Goal: Check status: Check status

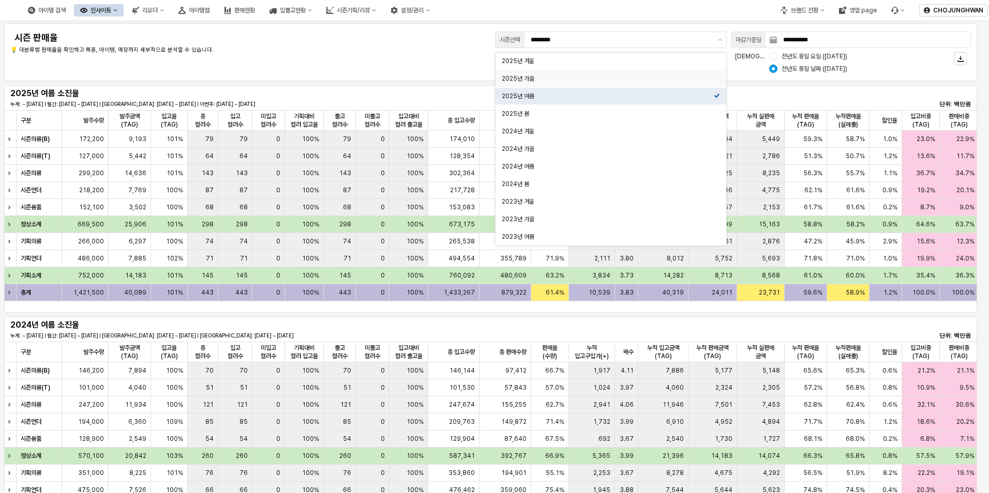
click at [632, 11] on div "아이템 검색 인사이트 리오더 아이템맵 판매현황 입출고현황 시즌기획/리뷰 설정/관리" at bounding box center [371, 10] width 742 height 22
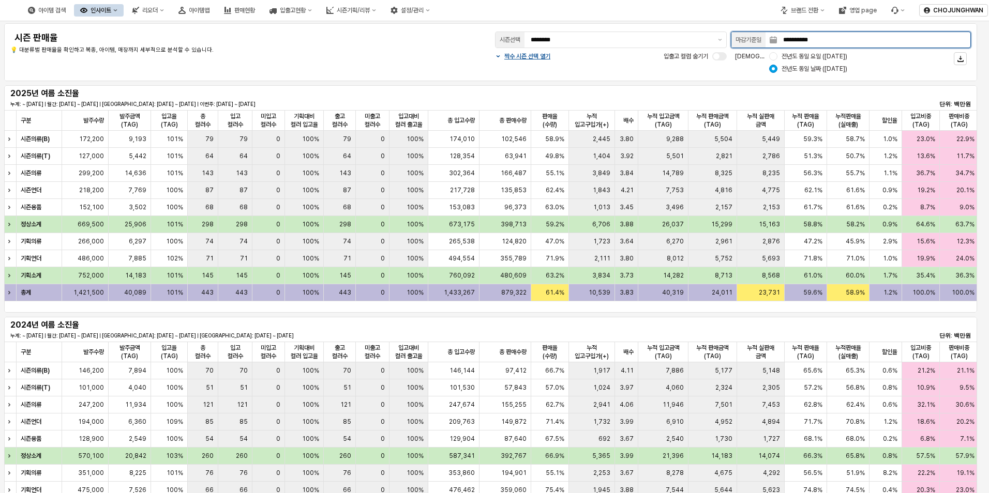
click at [886, 47] on input "**********" at bounding box center [873, 40] width 193 height 16
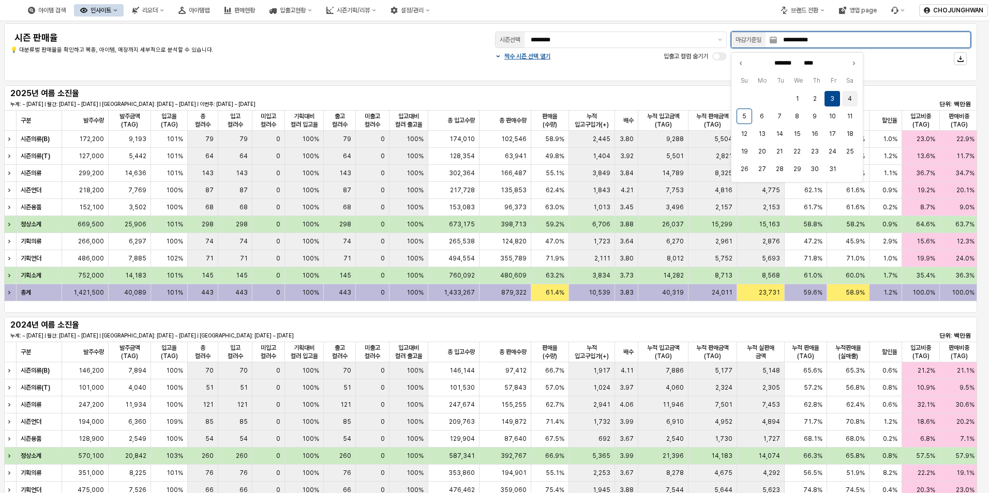
click at [845, 101] on button "4" at bounding box center [850, 99] width 16 height 16
type input "**********"
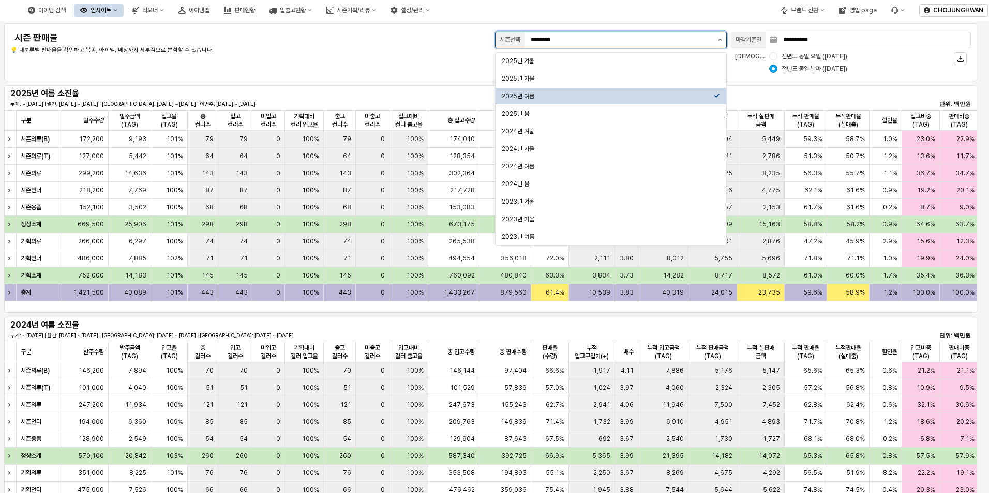
click at [715, 41] on button "제안 사항 표시" at bounding box center [720, 40] width 12 height 16
click at [605, 77] on div "2025년 가을" at bounding box center [608, 78] width 212 height 8
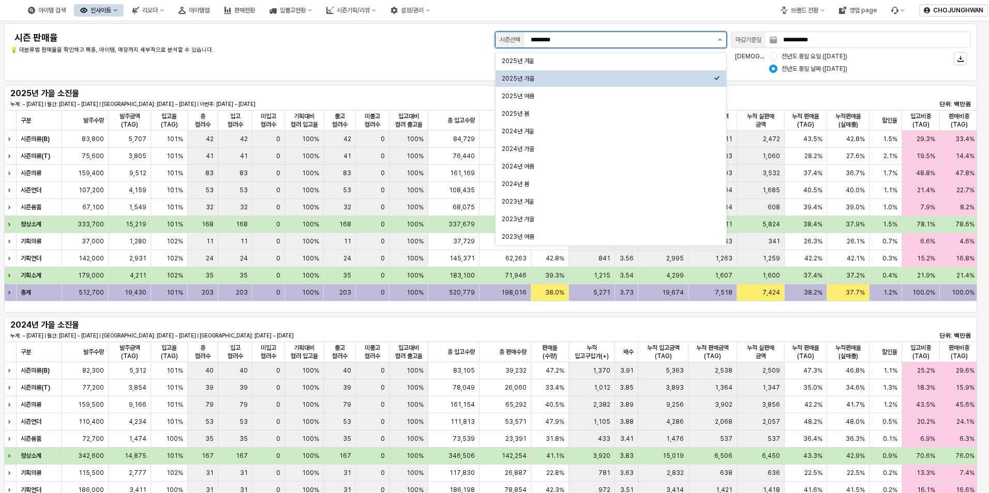
click at [721, 40] on icon "제안 사항 표시" at bounding box center [720, 40] width 4 height 2
click at [587, 64] on div "2025년 겨울" at bounding box center [608, 61] width 212 height 8
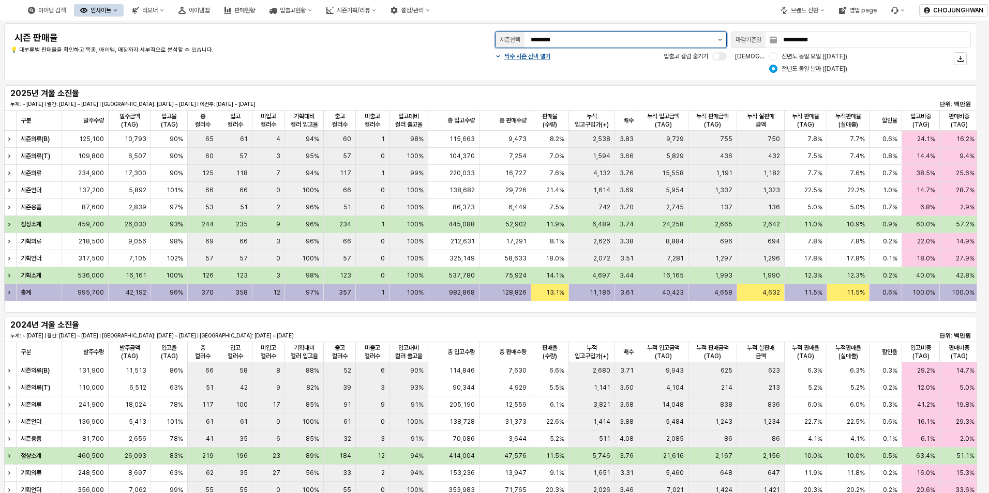
click at [716, 40] on button "제안 사항 표시" at bounding box center [720, 40] width 12 height 16
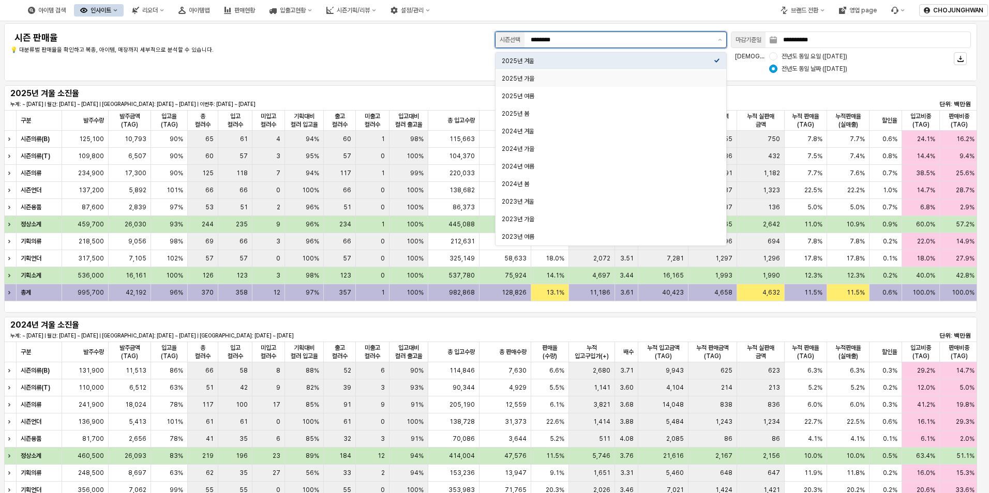
click at [659, 80] on div "2025년 가을" at bounding box center [608, 78] width 212 height 8
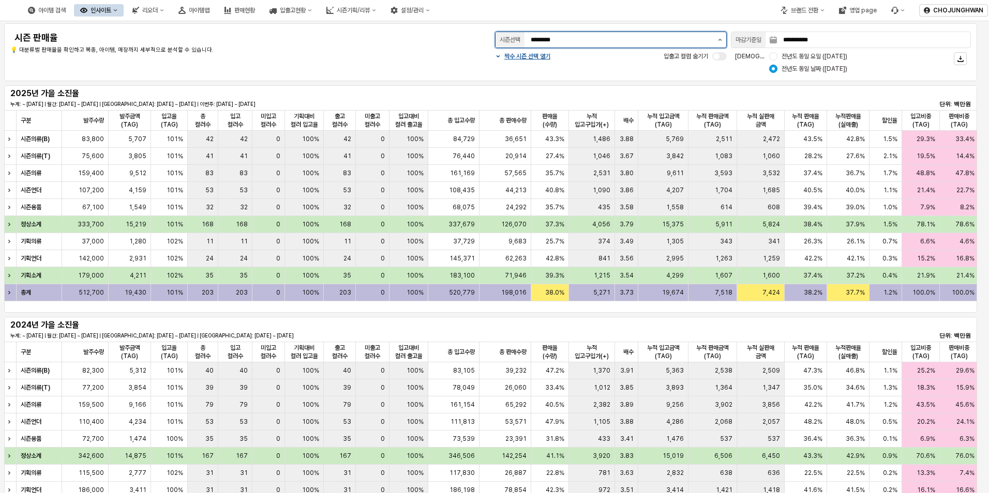
click at [722, 36] on button "제안 사항 표시" at bounding box center [720, 40] width 12 height 16
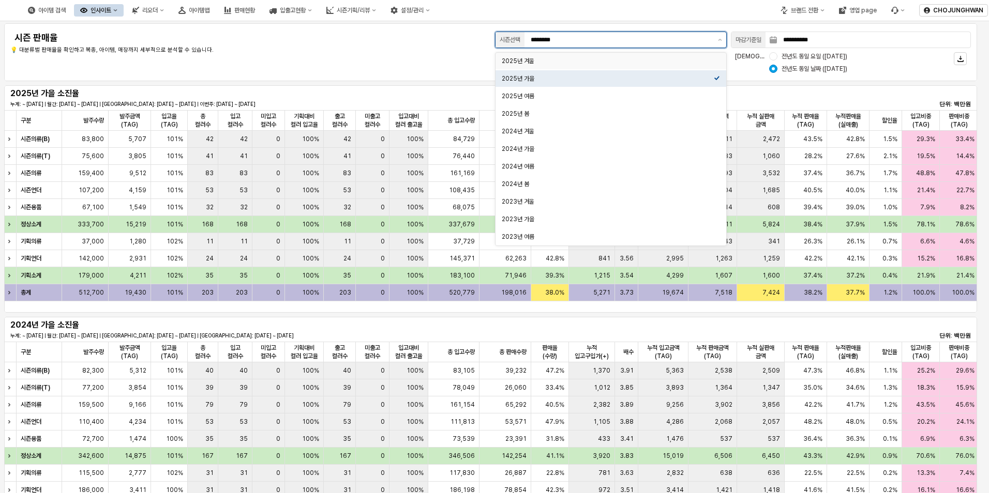
click at [631, 58] on div "2025년 겨울" at bounding box center [608, 61] width 212 height 8
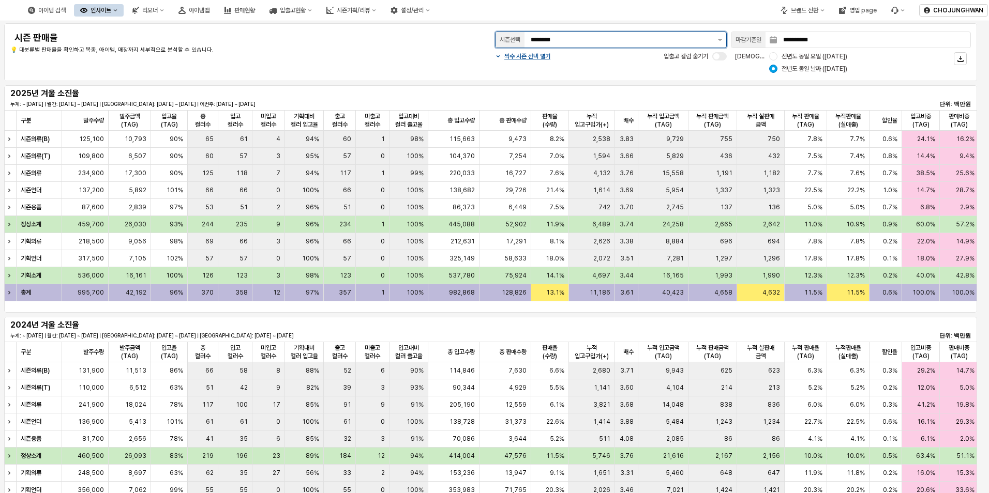
click at [721, 40] on icon "제안 사항 표시" at bounding box center [720, 40] width 4 height 2
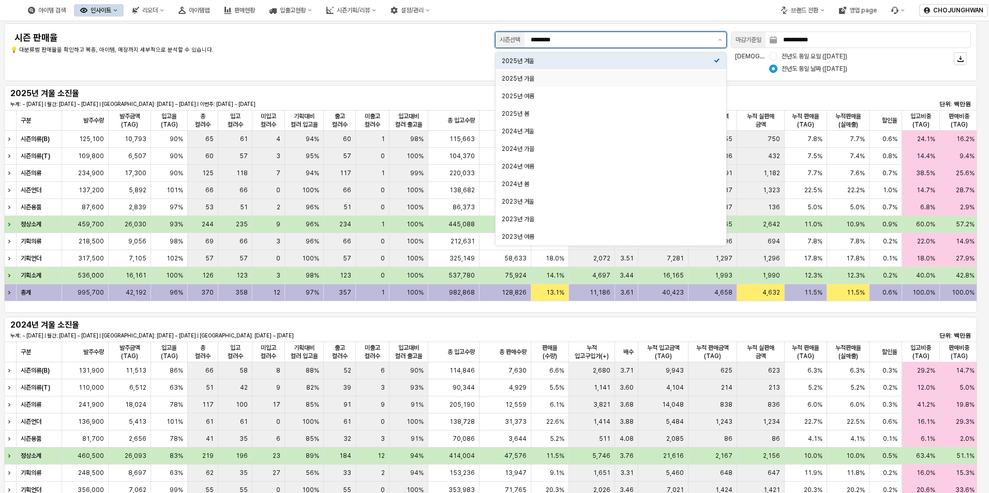
click at [657, 80] on div "2025년 가을" at bounding box center [608, 78] width 212 height 8
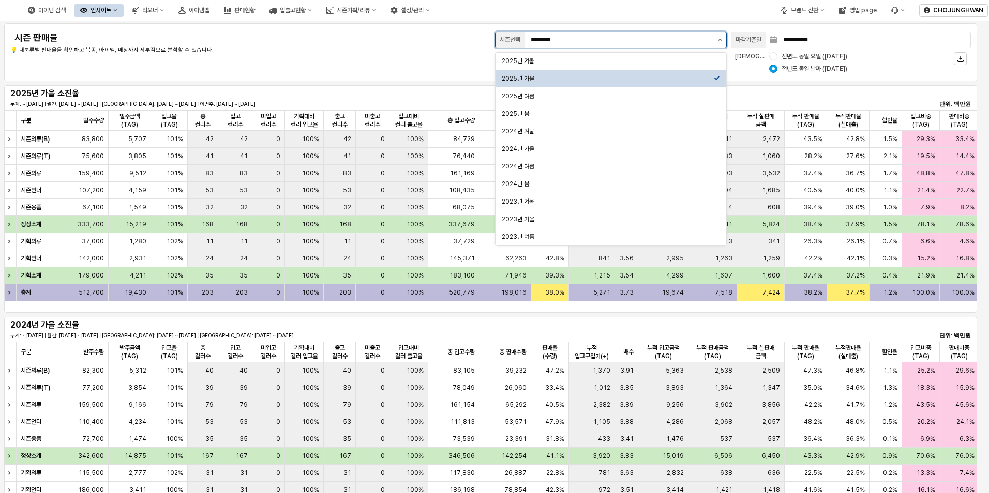
click at [717, 40] on button "제안 사항 표시" at bounding box center [720, 40] width 12 height 16
click at [655, 65] on div "2025년 겨울" at bounding box center [608, 61] width 212 height 8
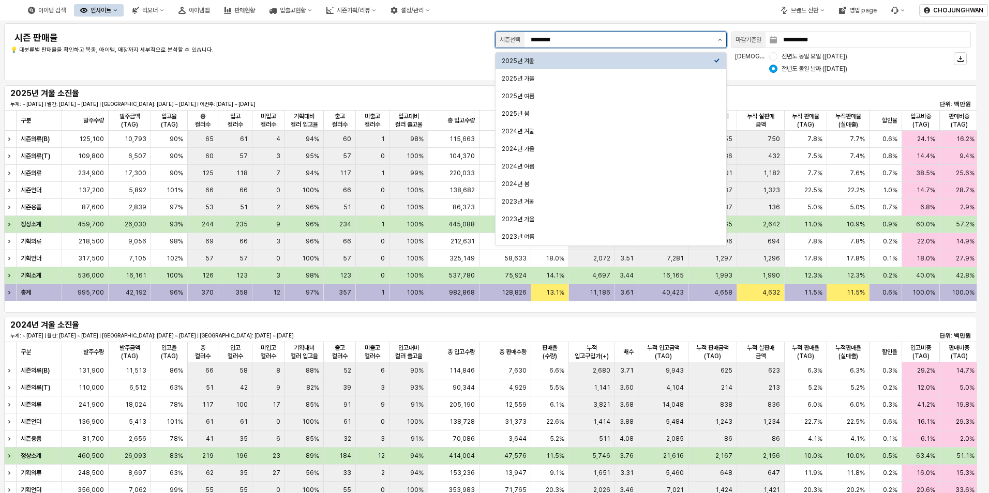
click at [720, 38] on button "제안 사항 표시" at bounding box center [720, 40] width 12 height 16
click at [658, 79] on div "2025년 가을" at bounding box center [608, 78] width 212 height 8
type input "********"
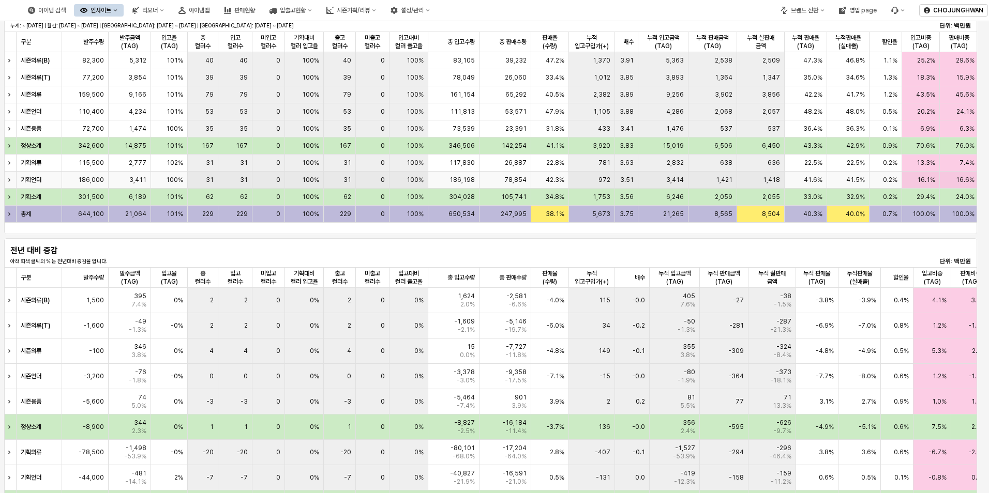
scroll to position [414, 0]
